Goal: Task Accomplishment & Management: Use online tool/utility

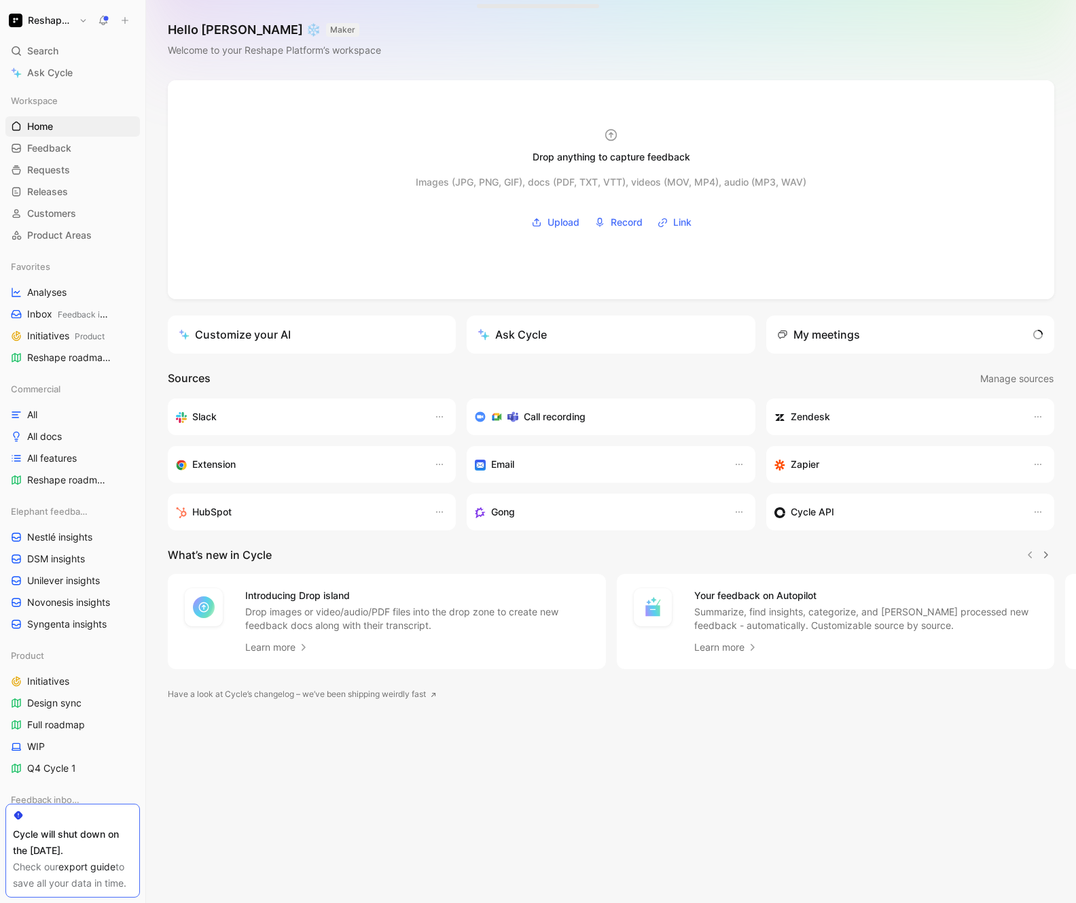
click at [43, 29] on button "Reshape Platform" at bounding box center [48, 20] width 86 height 19
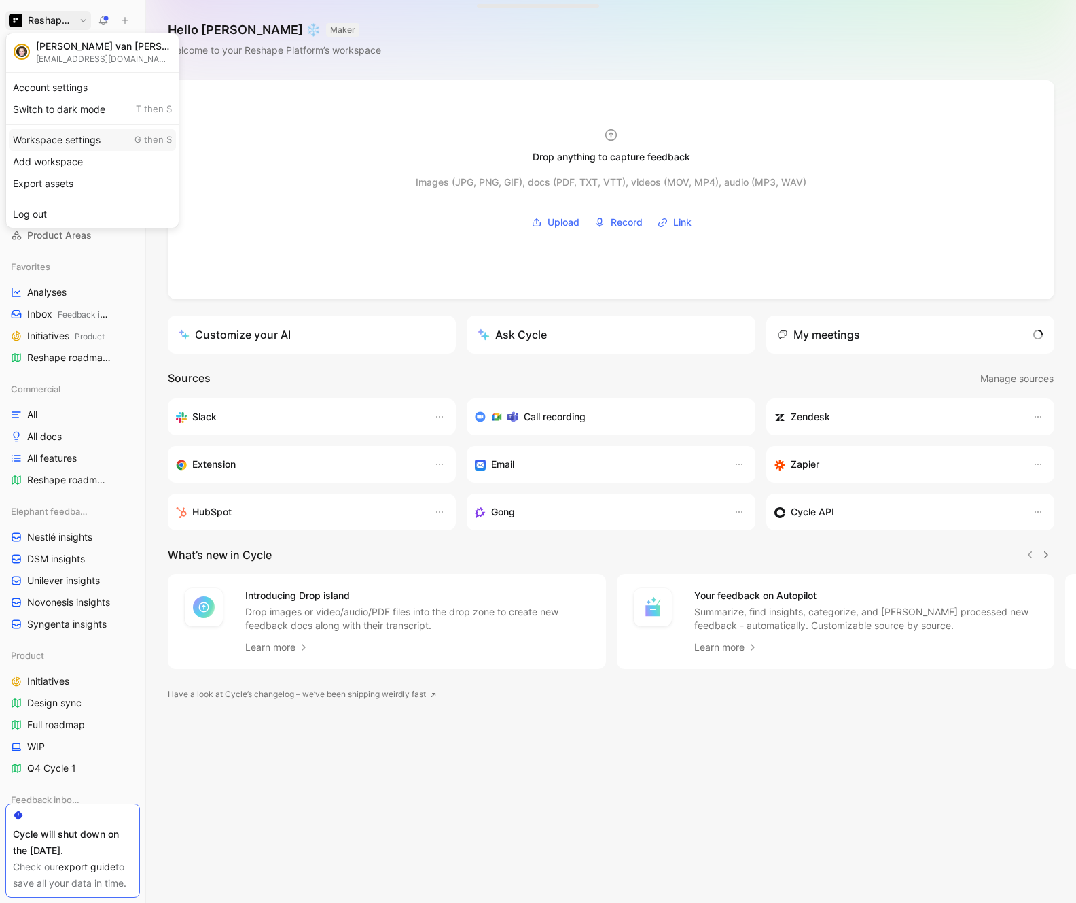
click at [52, 138] on div "Workspace settings G then S" at bounding box center [92, 140] width 167 height 22
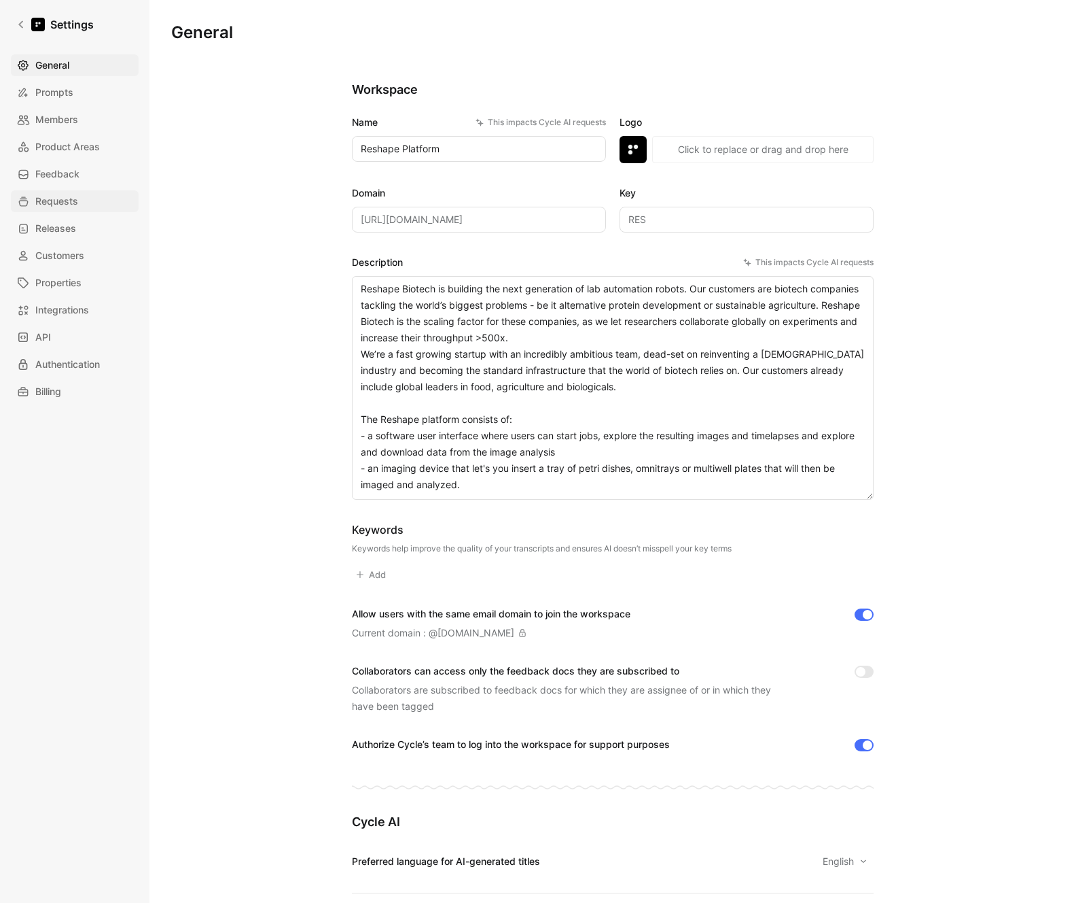
click at [58, 196] on span "Requests" at bounding box center [56, 201] width 43 height 16
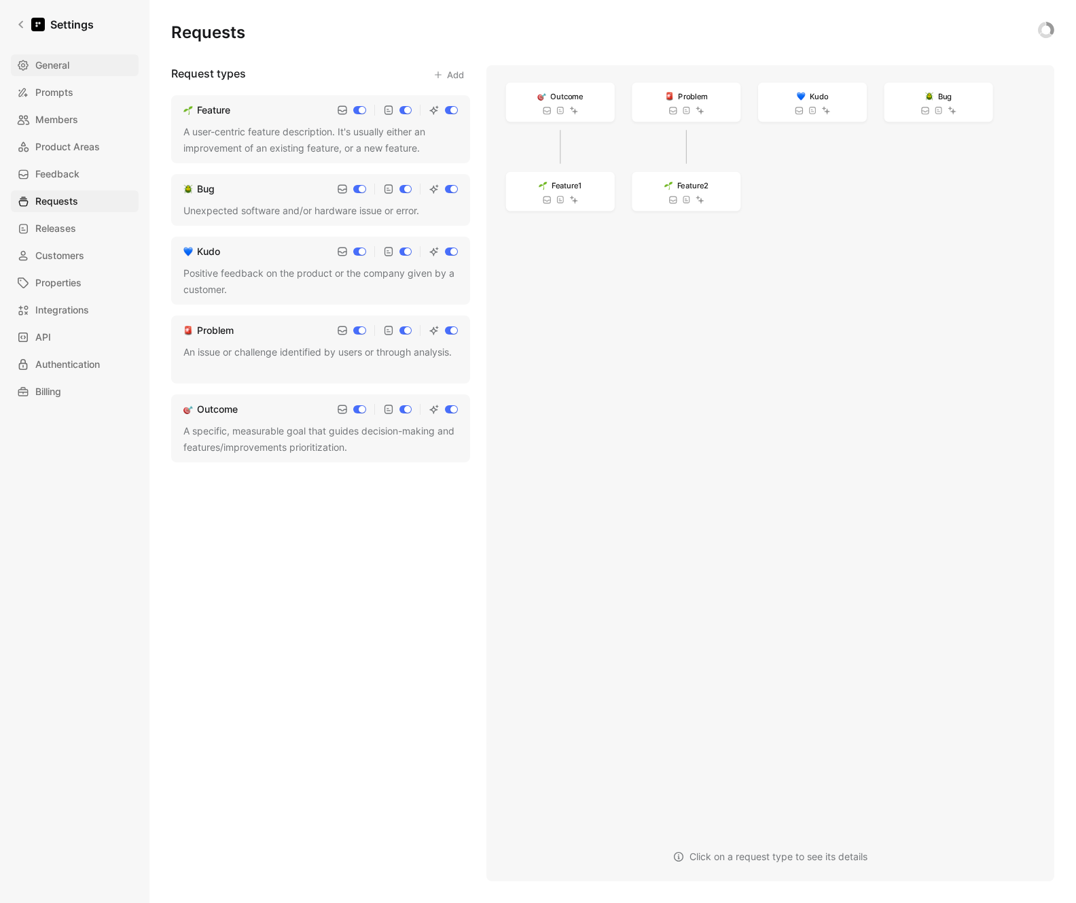
click at [69, 67] on span "General" at bounding box center [52, 65] width 34 height 16
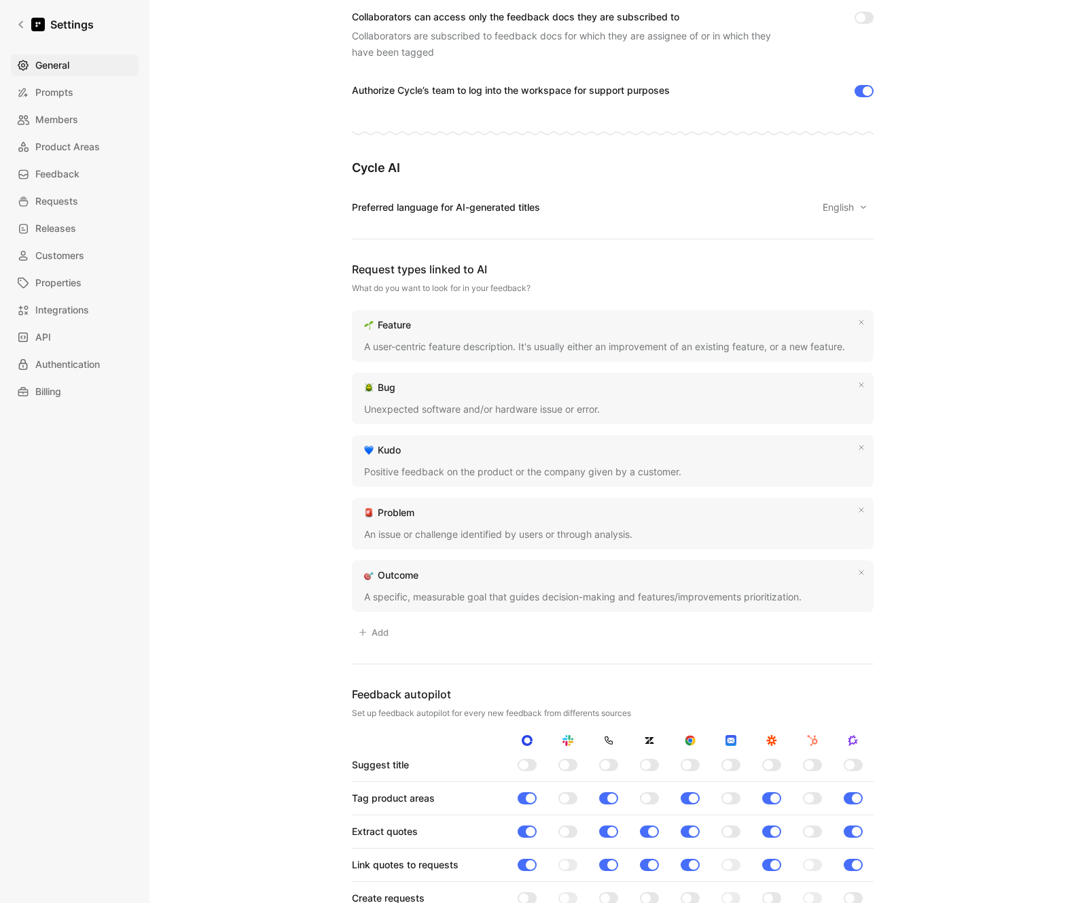
scroll to position [1061, 0]
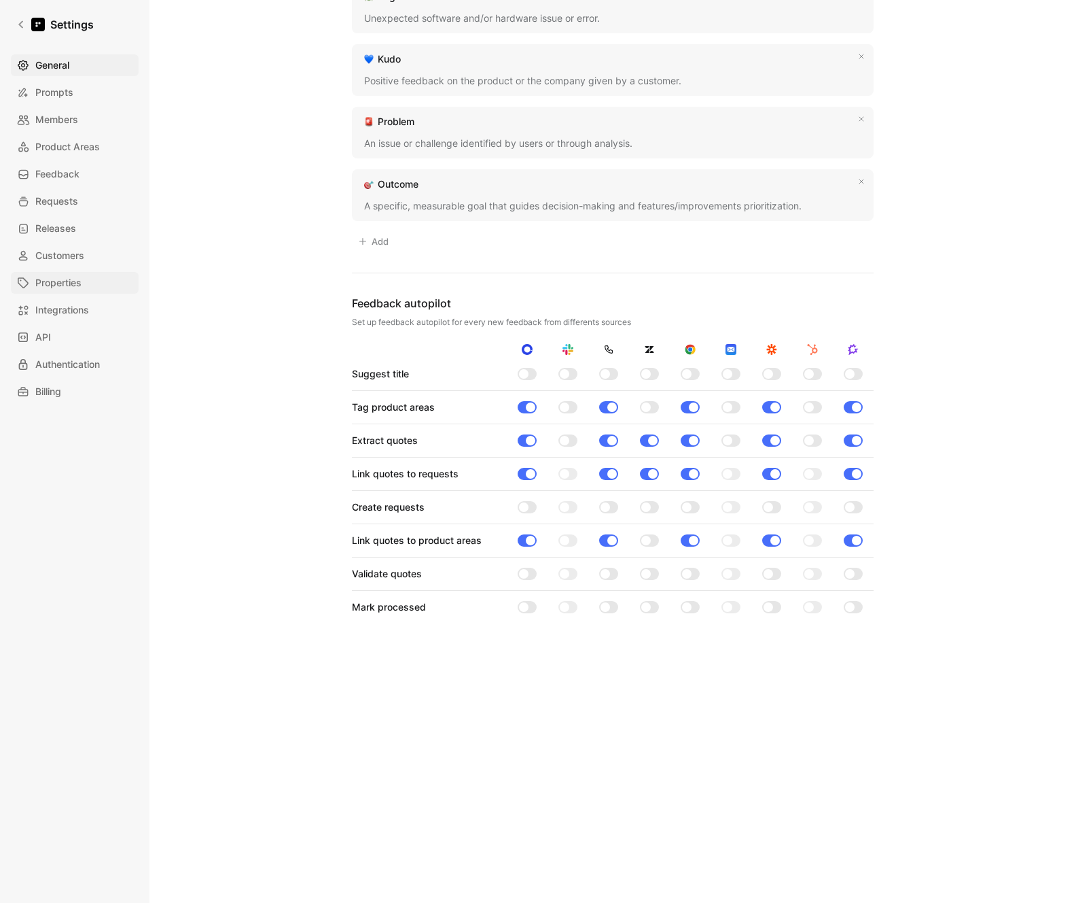
click at [73, 273] on link "Properties" at bounding box center [75, 283] width 128 height 22
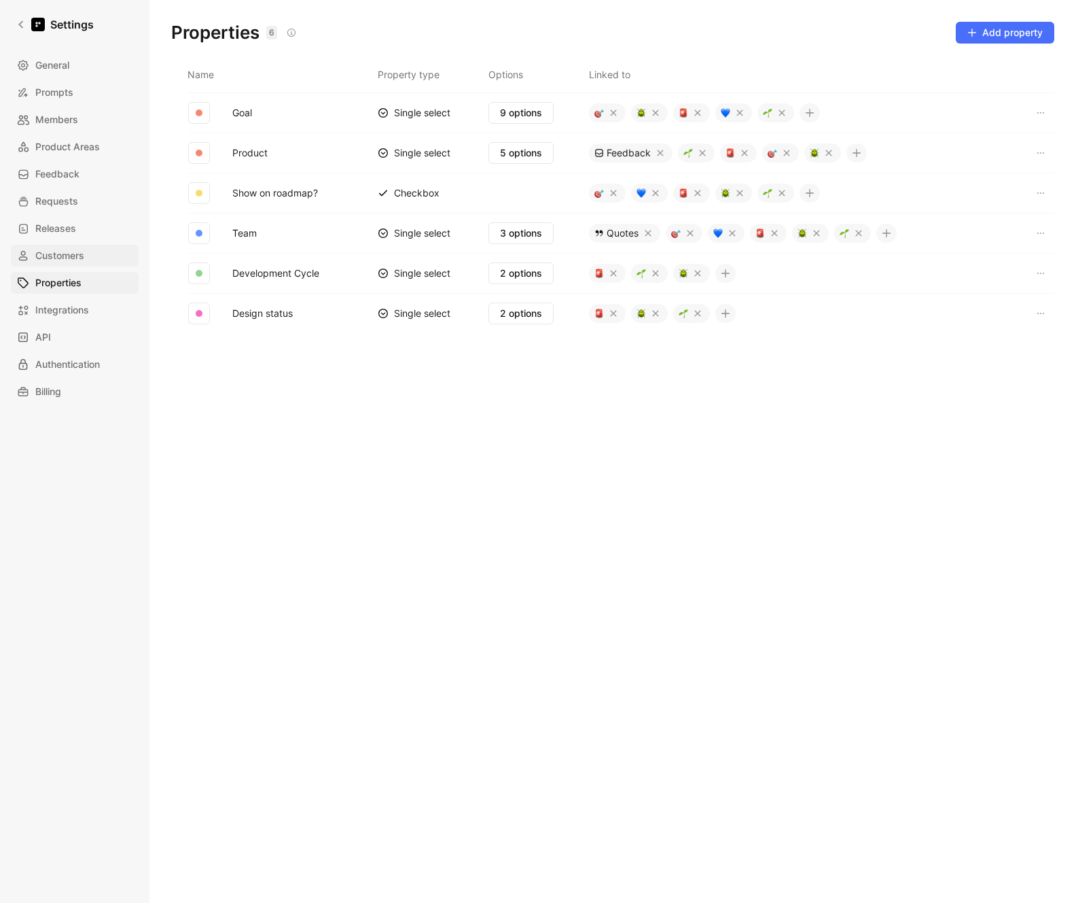
click at [71, 253] on span "Customers" at bounding box center [59, 255] width 49 height 16
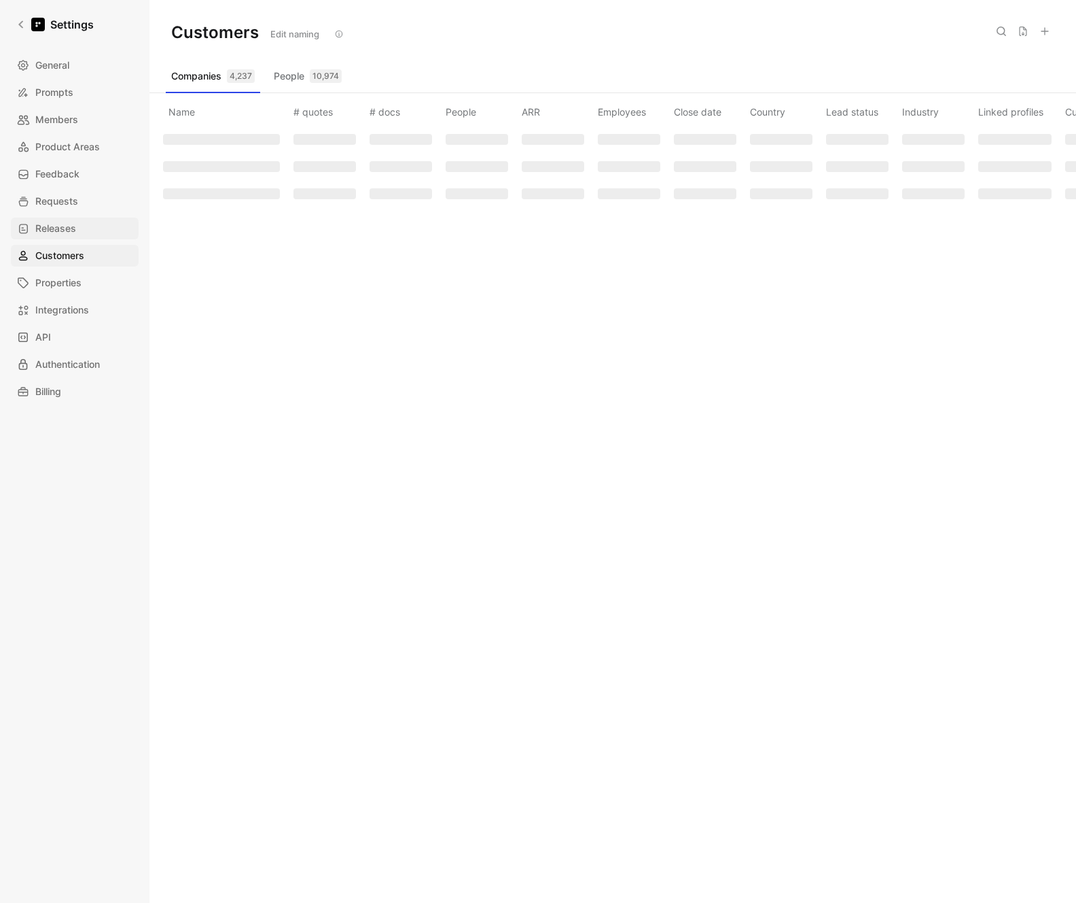
click at [68, 230] on span "Releases" at bounding box center [55, 228] width 41 height 16
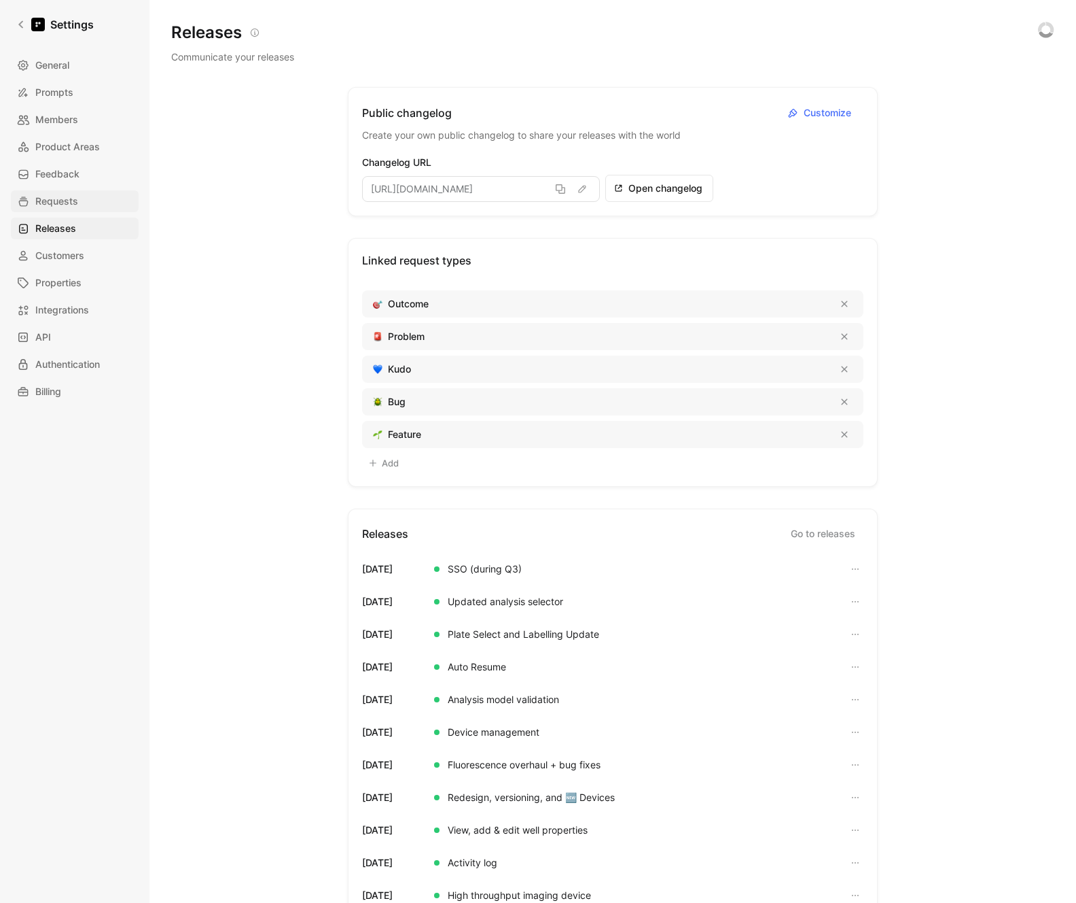
click at [73, 208] on span "Requests" at bounding box center [56, 201] width 43 height 16
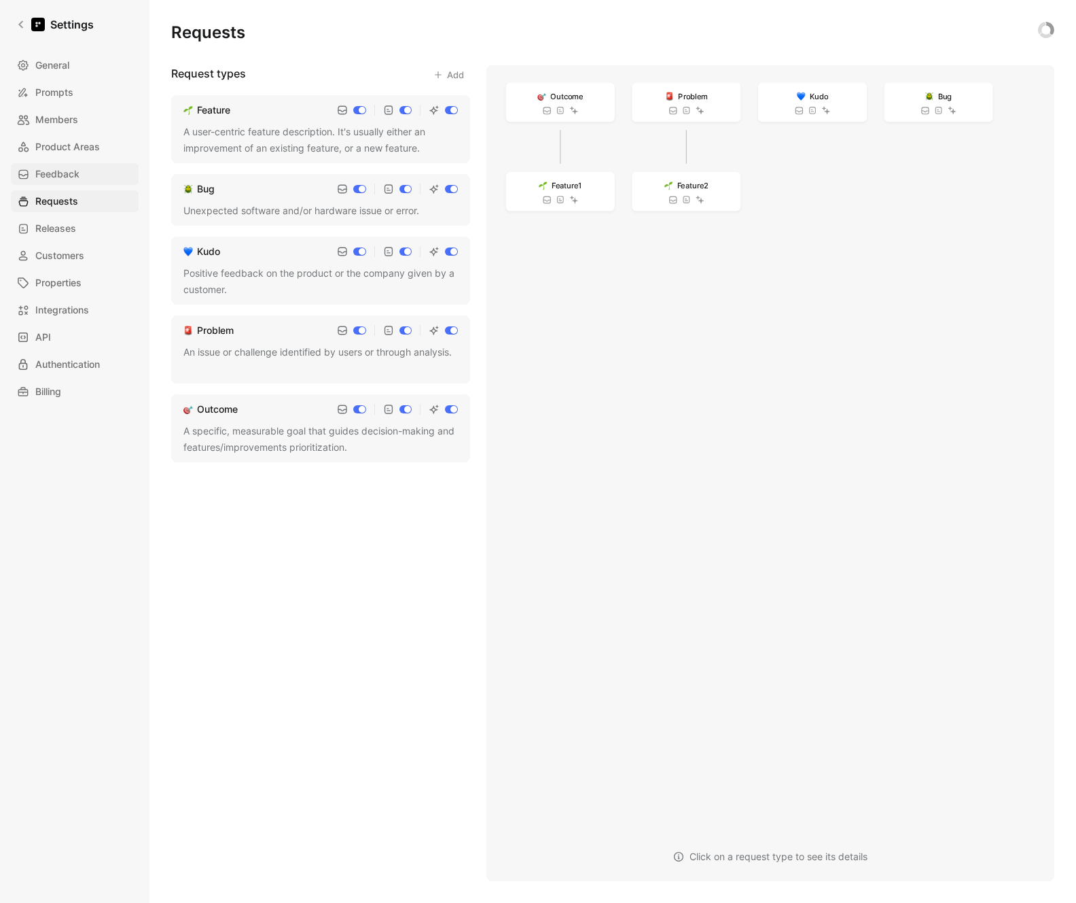
click at [63, 172] on span "Feedback" at bounding box center [57, 174] width 44 height 16
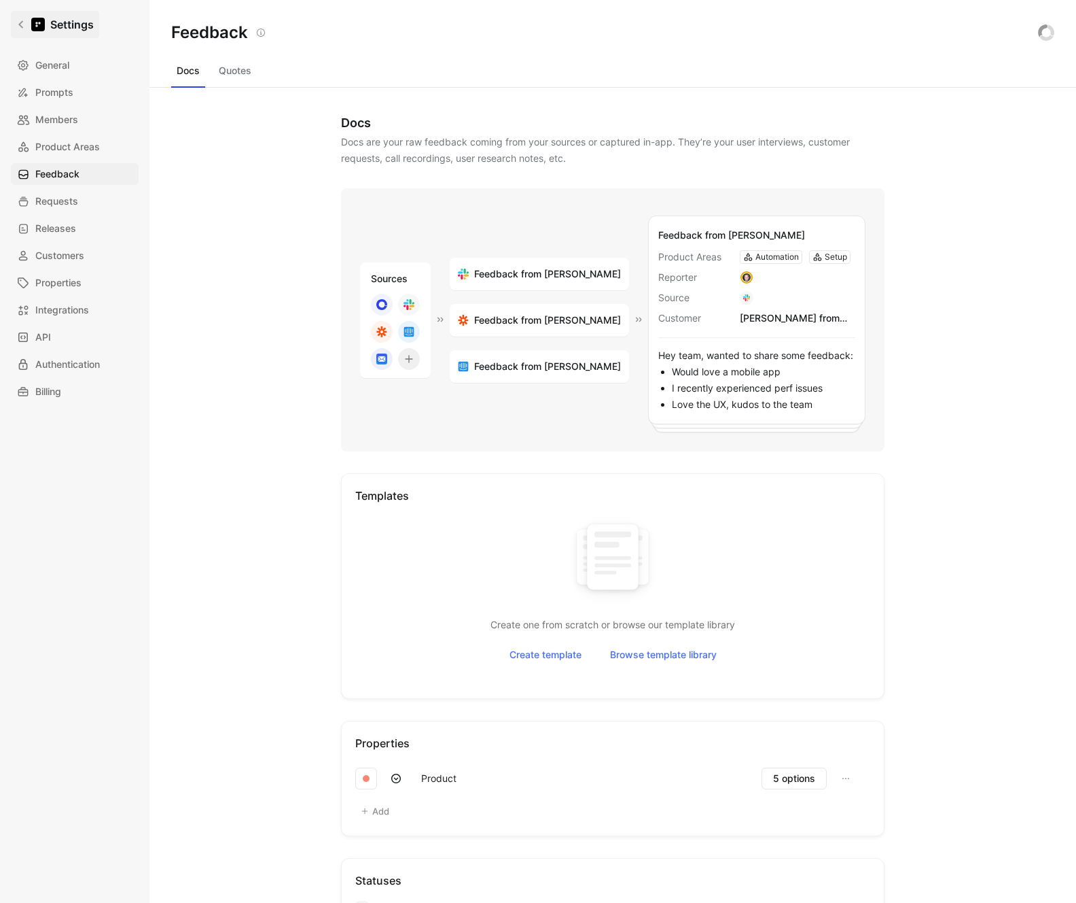
click at [26, 20] on link "Settings" at bounding box center [55, 24] width 88 height 27
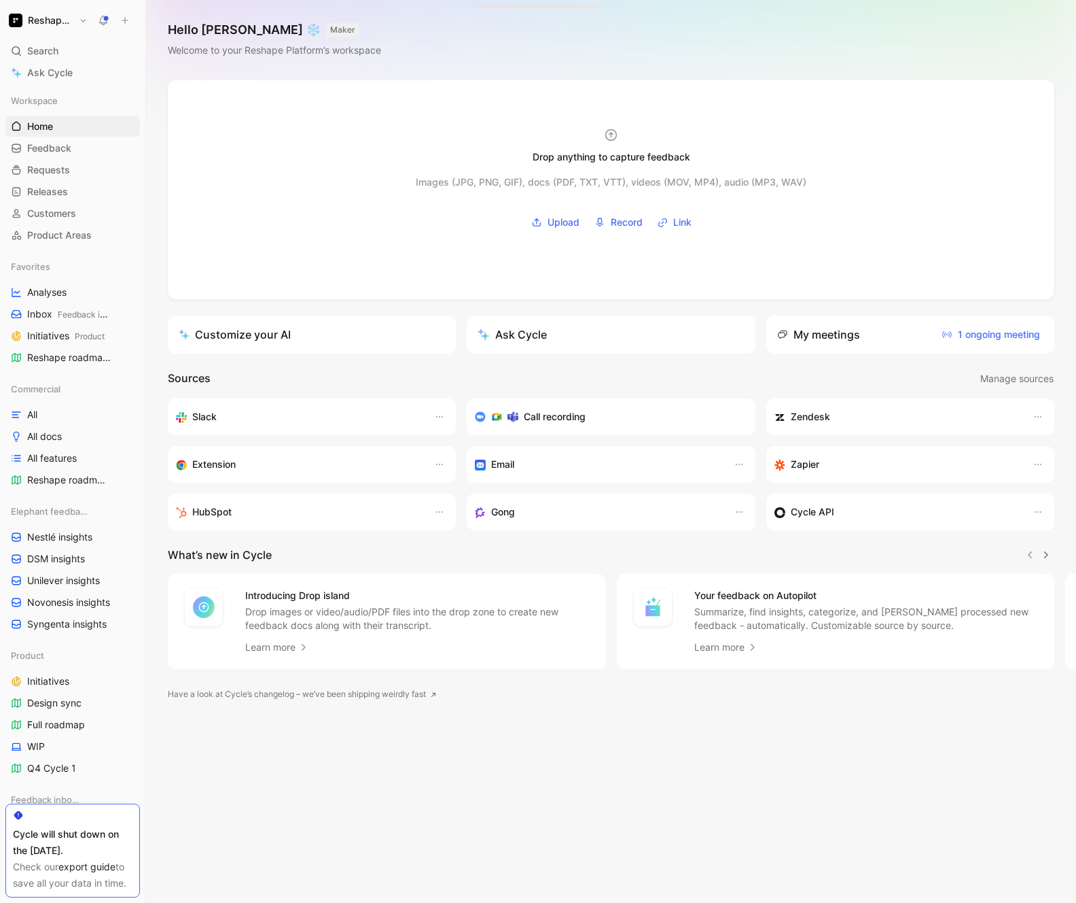
click at [122, 24] on icon at bounding box center [125, 21] width 10 height 10
click at [192, 49] on button "New request r" at bounding box center [215, 48] width 145 height 23
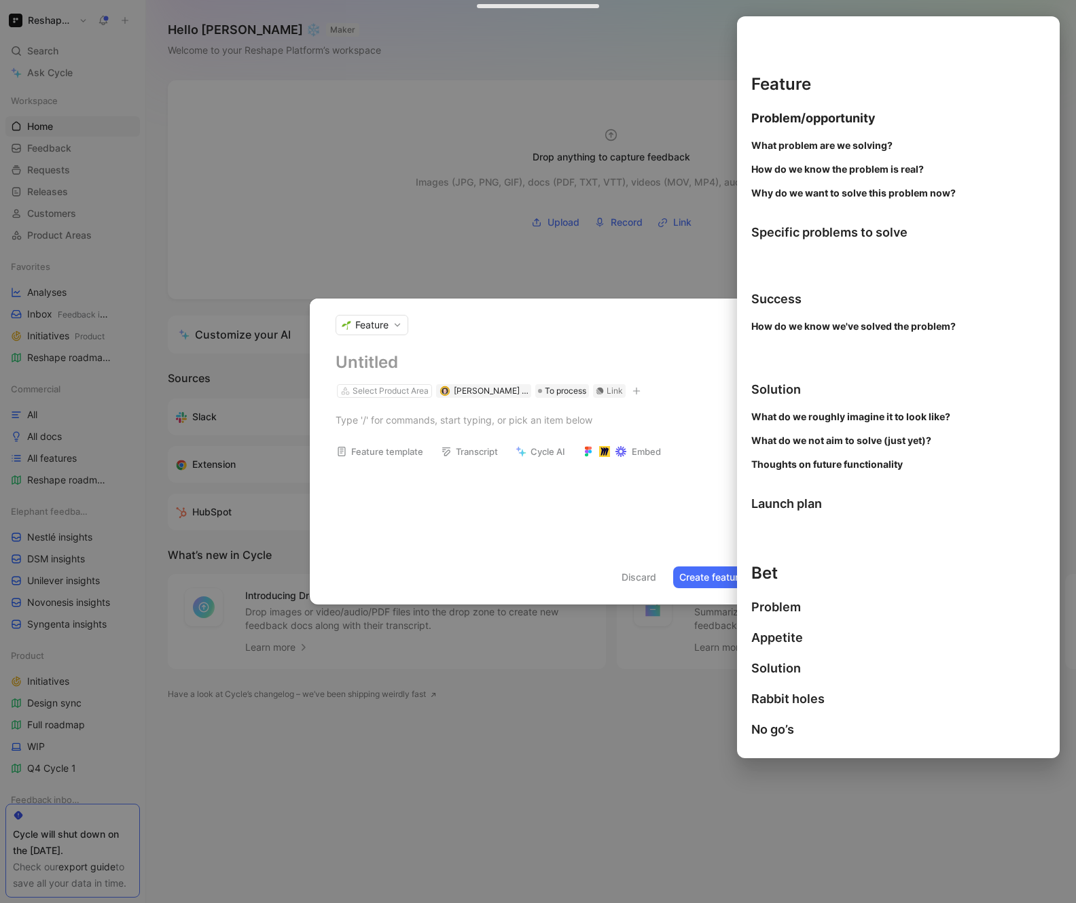
click at [387, 457] on button "Feature template" at bounding box center [379, 451] width 99 height 19
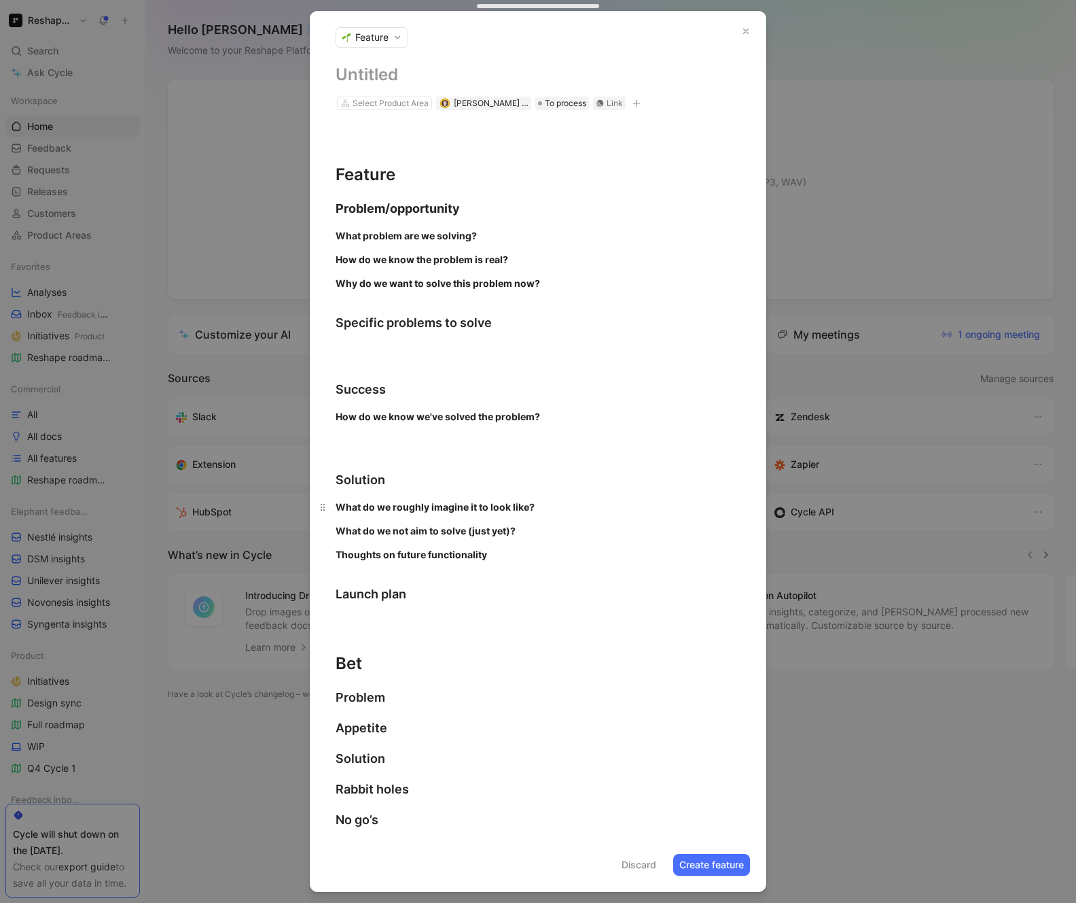
click at [505, 514] on p "What do we roughly imagine it to look like?" at bounding box center [538, 506] width 457 height 22
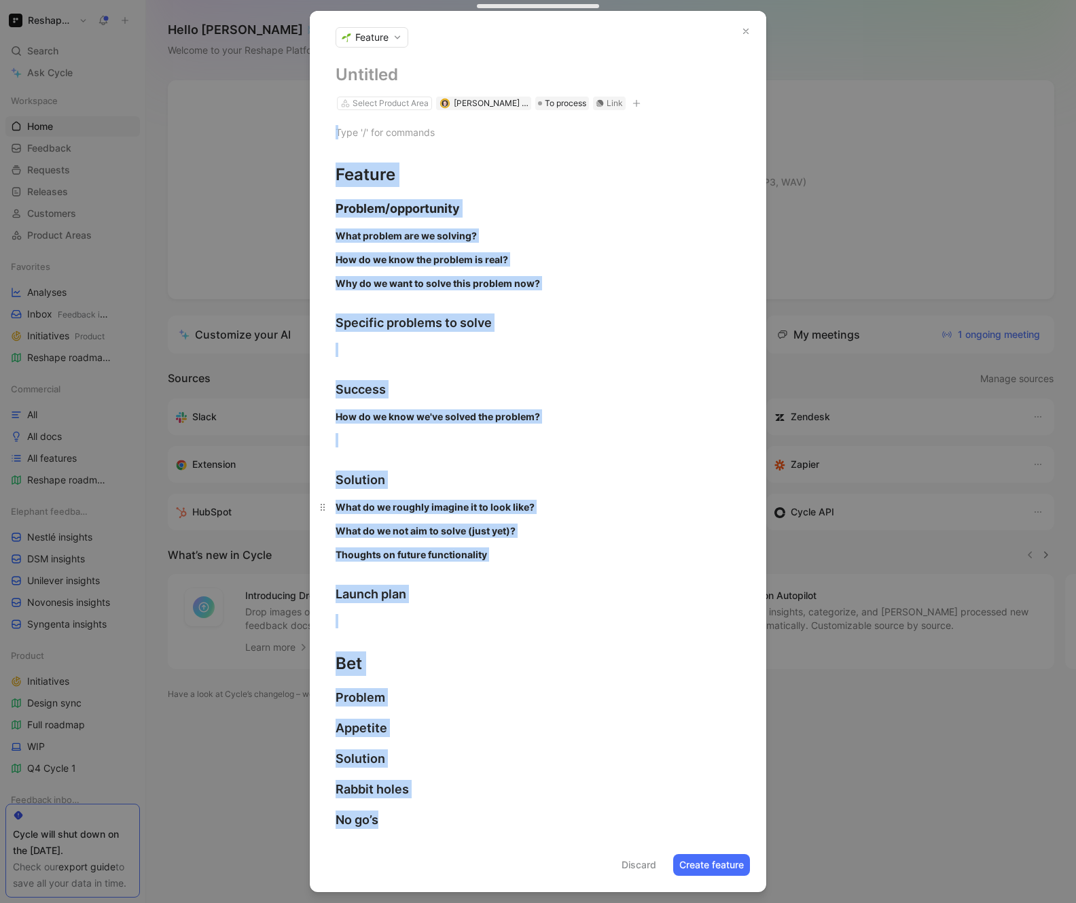
copy div "Feature Problem/opportunity What problem are we solving? How do we know the pro…"
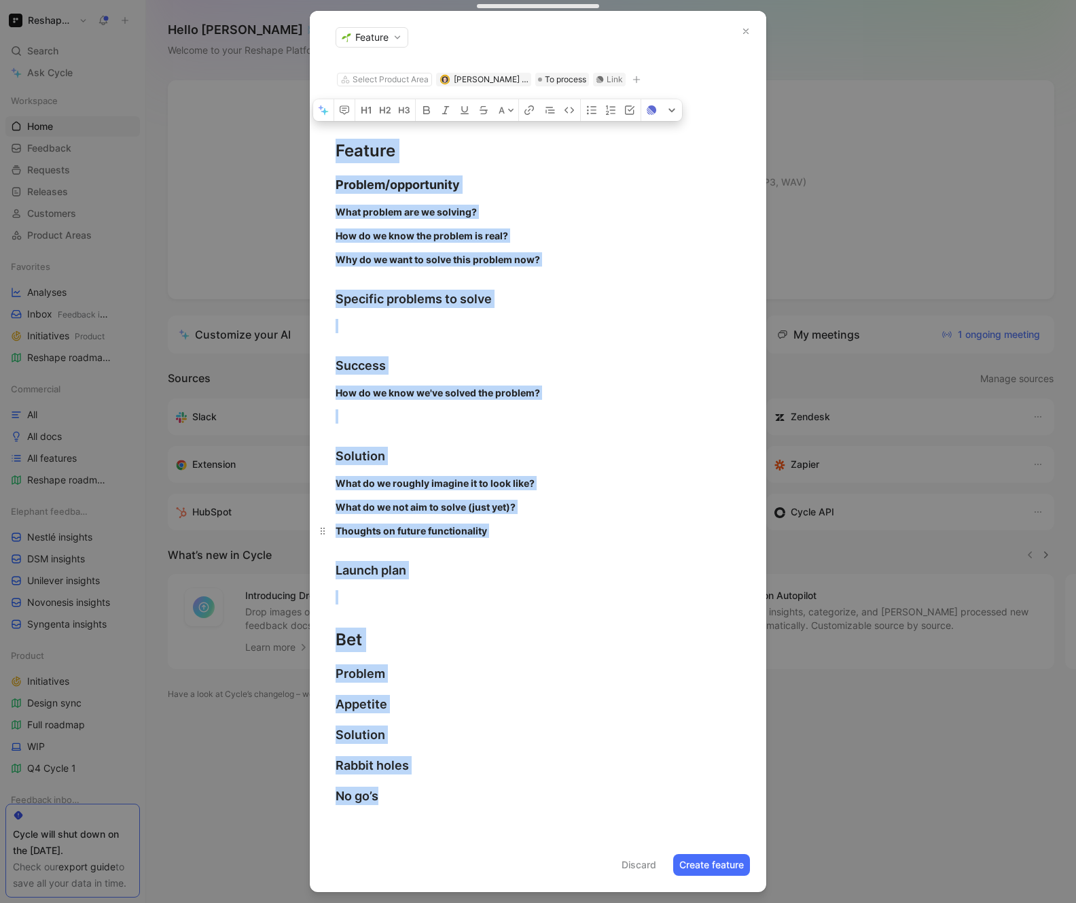
scroll to position [24, 0]
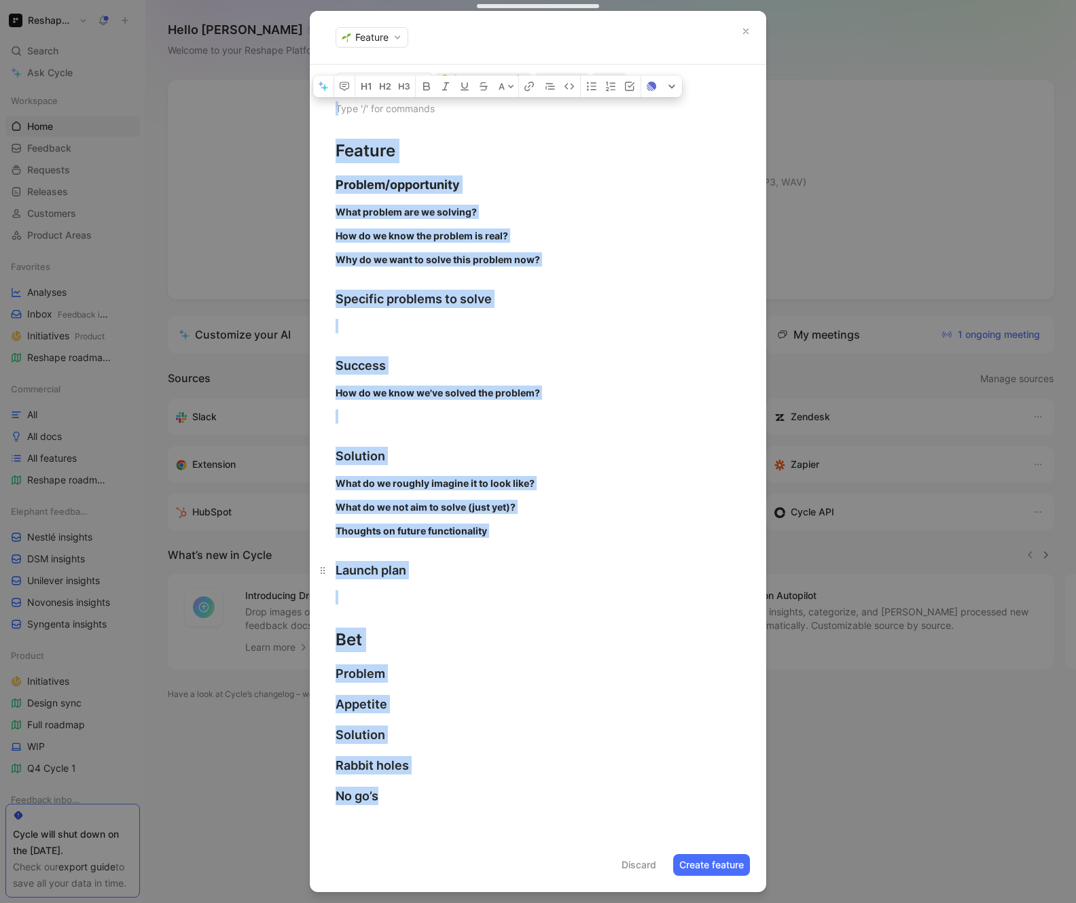
click at [427, 572] on div "Launch plan" at bounding box center [538, 570] width 405 height 18
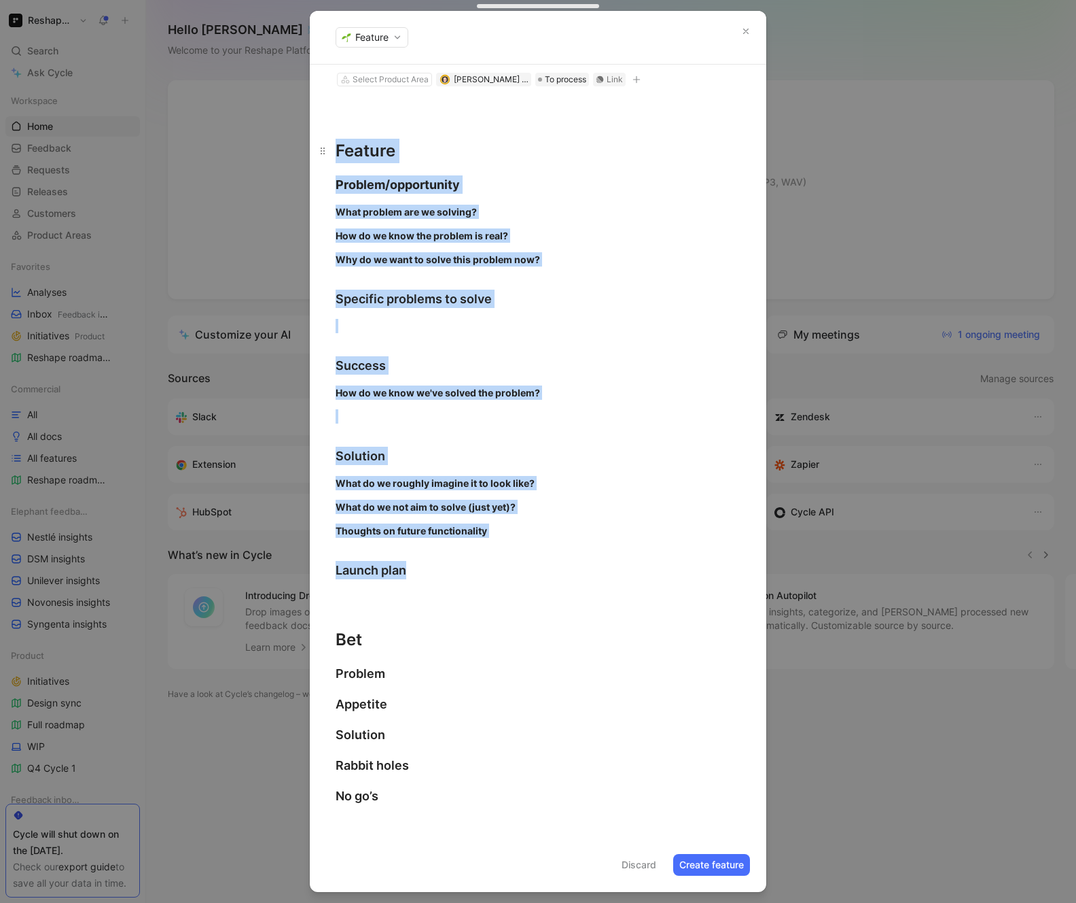
click at [337, 152] on div "Feature" at bounding box center [538, 151] width 405 height 24
copy div "Feature Problem/opportunity What problem are we solving? How do we know the pro…"
